Goal: Navigation & Orientation: Find specific page/section

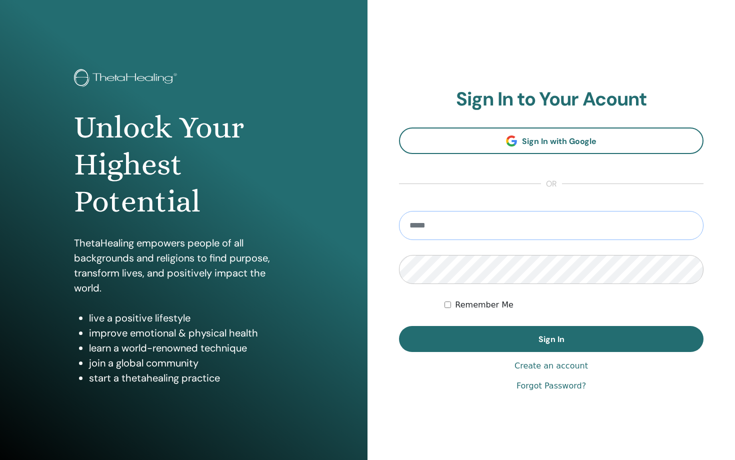
type input "**********"
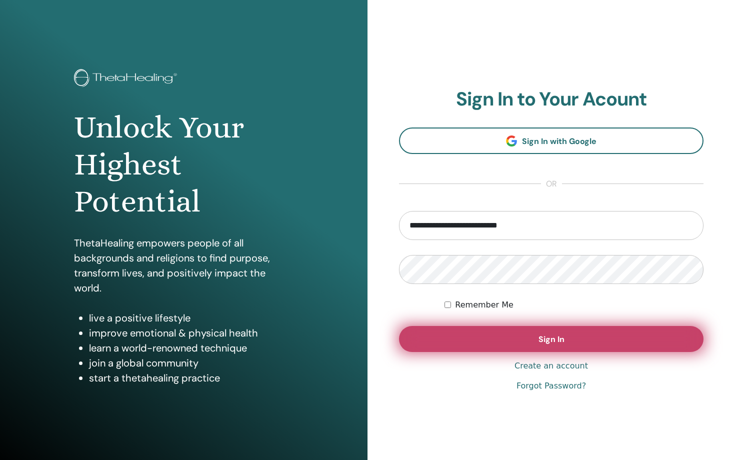
click at [491, 348] on button "Sign In" at bounding box center [551, 339] width 304 height 26
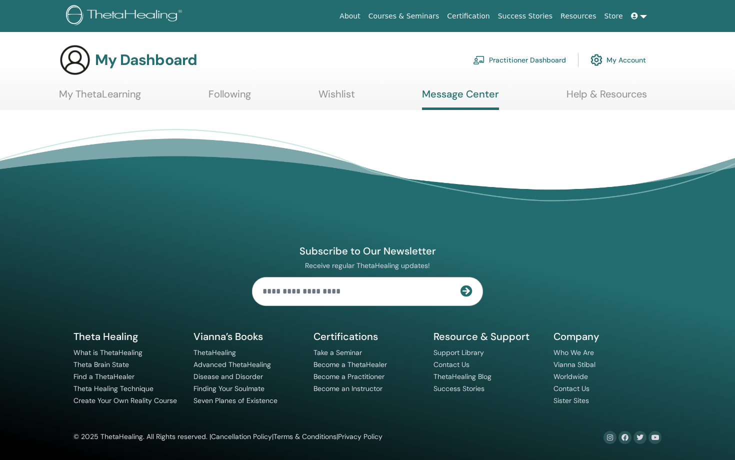
click at [224, 93] on link "Following" at bounding box center [229, 97] width 42 height 19
click at [333, 104] on link "Wishlist" at bounding box center [336, 97] width 36 height 19
click at [118, 95] on link "My ThetaLearning" at bounding box center [100, 97] width 82 height 19
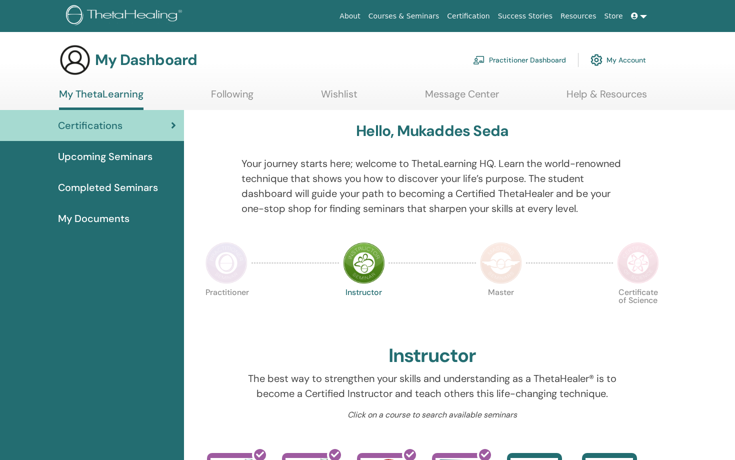
click at [120, 217] on span "My Documents" at bounding box center [93, 218] width 71 height 15
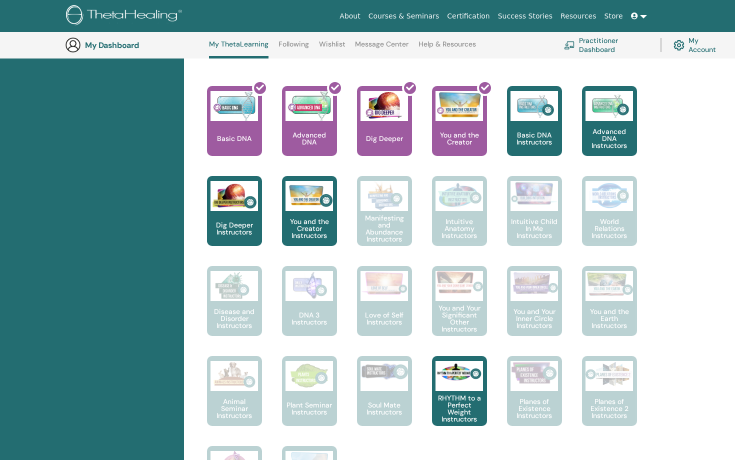
scroll to position [405, 0]
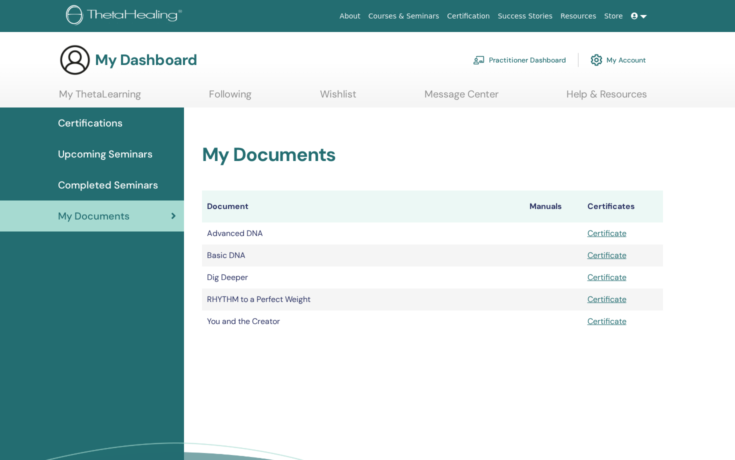
click at [605, 58] on link "My Account" at bounding box center [617, 60] width 55 height 22
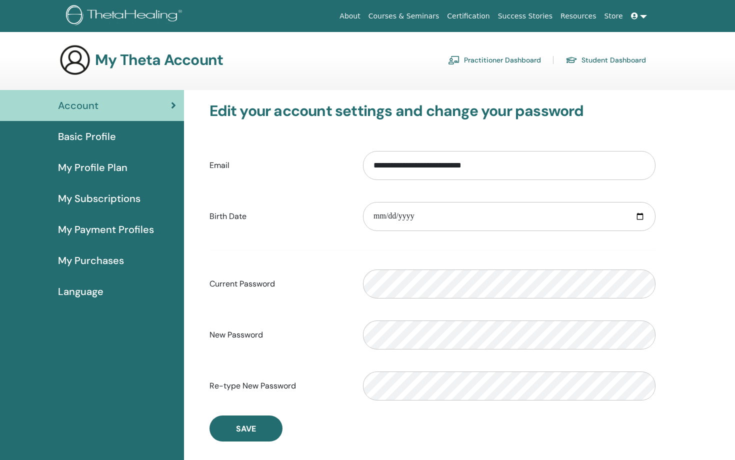
click at [93, 262] on span "My Purchases" at bounding box center [91, 260] width 66 height 15
click at [87, 261] on span "My Purchases" at bounding box center [91, 260] width 66 height 15
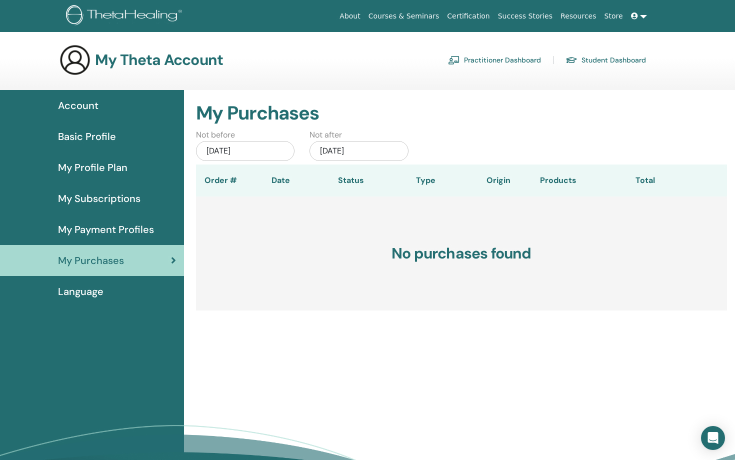
click at [95, 225] on span "My Payment Profiles" at bounding box center [106, 229] width 96 height 15
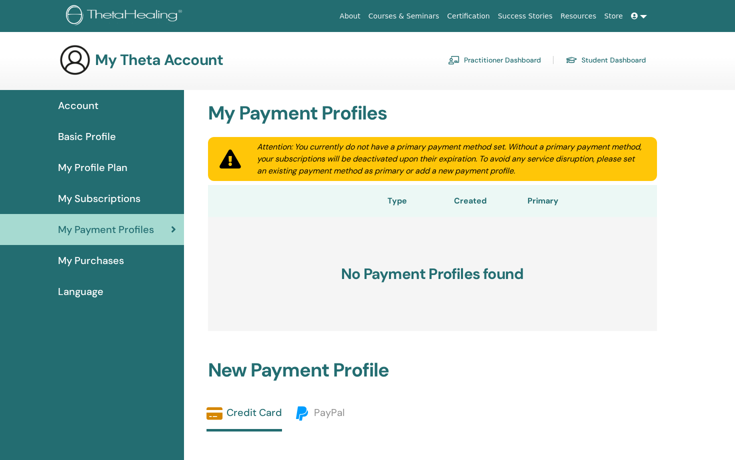
click at [112, 211] on link "My Subscriptions" at bounding box center [92, 198] width 184 height 31
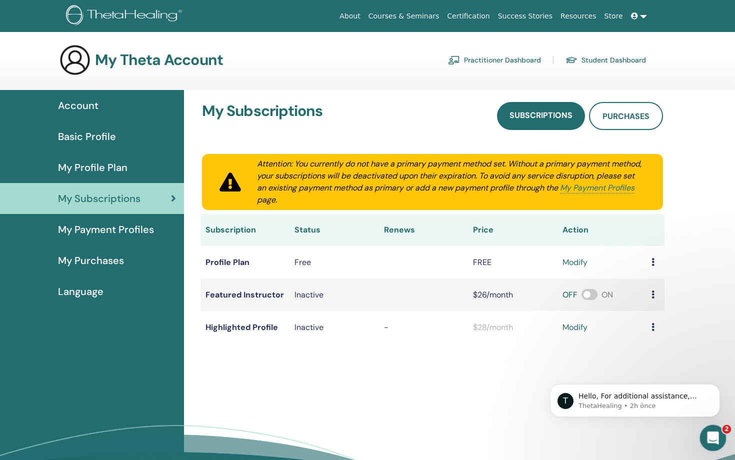
click at [716, 438] on icon "Intercom Messenger uygulamasını aç" at bounding box center [711, 436] width 16 height 16
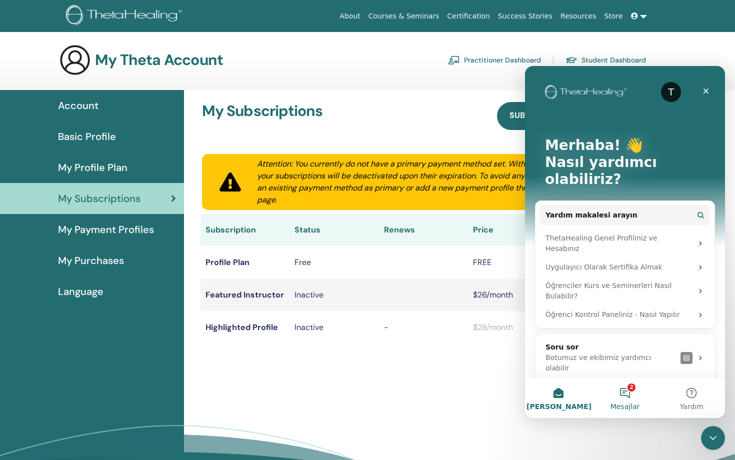
click at [620, 394] on button "2 Mesajlar" at bounding box center [624, 398] width 66 height 40
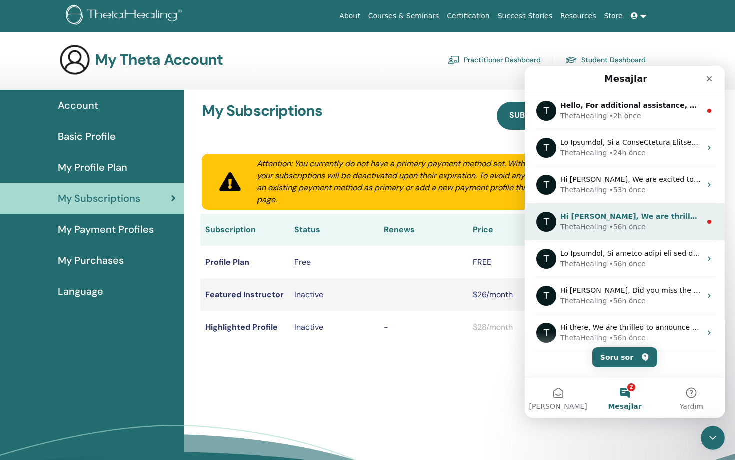
click at [614, 231] on div "• 56h önce" at bounding box center [627, 227] width 36 height 10
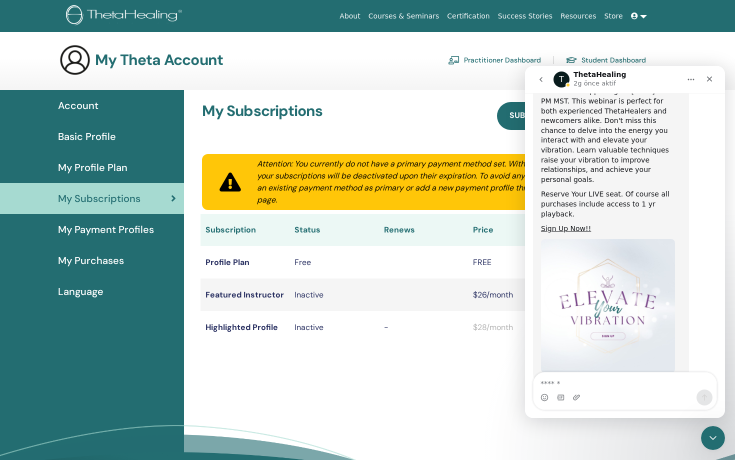
scroll to position [187, 0]
click at [538, 82] on icon "go back" at bounding box center [541, 79] width 8 height 8
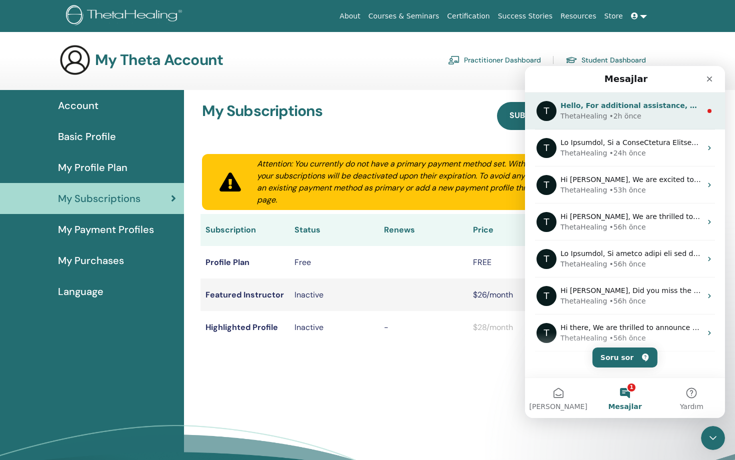
click at [620, 116] on div "• 2h önce" at bounding box center [625, 116] width 32 height 10
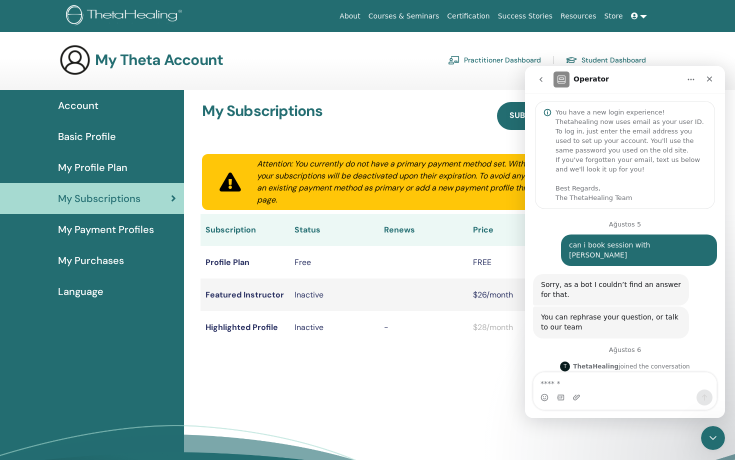
scroll to position [1, 0]
click at [543, 80] on icon "go back" at bounding box center [541, 79] width 8 height 8
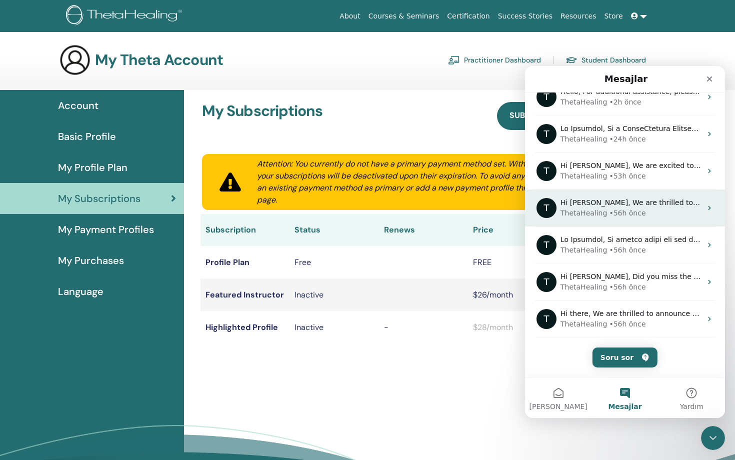
scroll to position [0, 0]
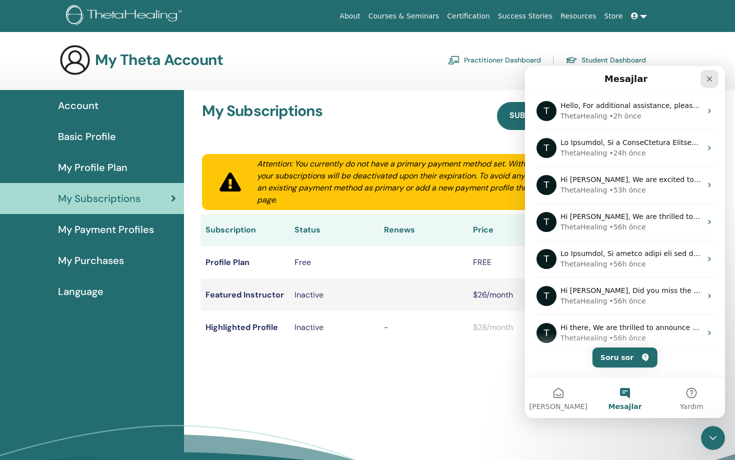
click at [715, 83] on div "Kapat" at bounding box center [709, 79] width 18 height 18
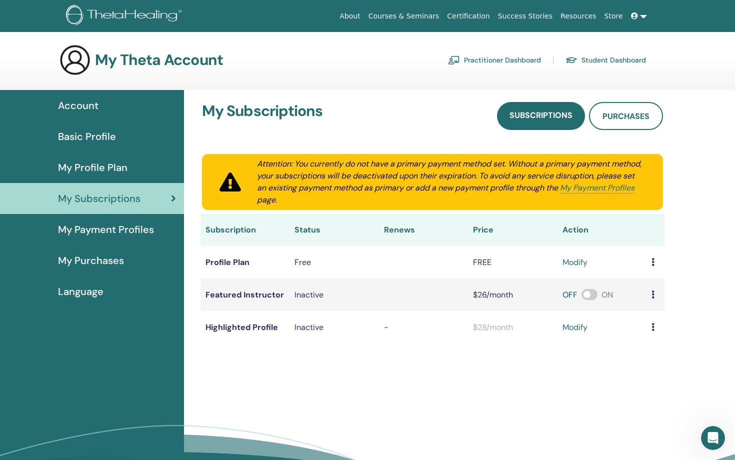
click at [615, 16] on link "Store" at bounding box center [613, 16] width 26 height 18
